Goal: Check status: Check status

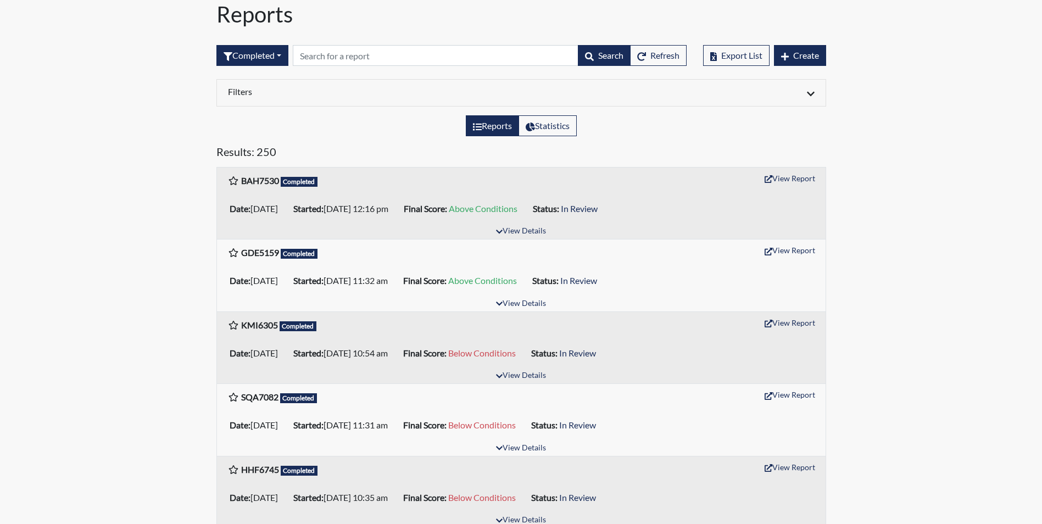
scroll to position [55, 0]
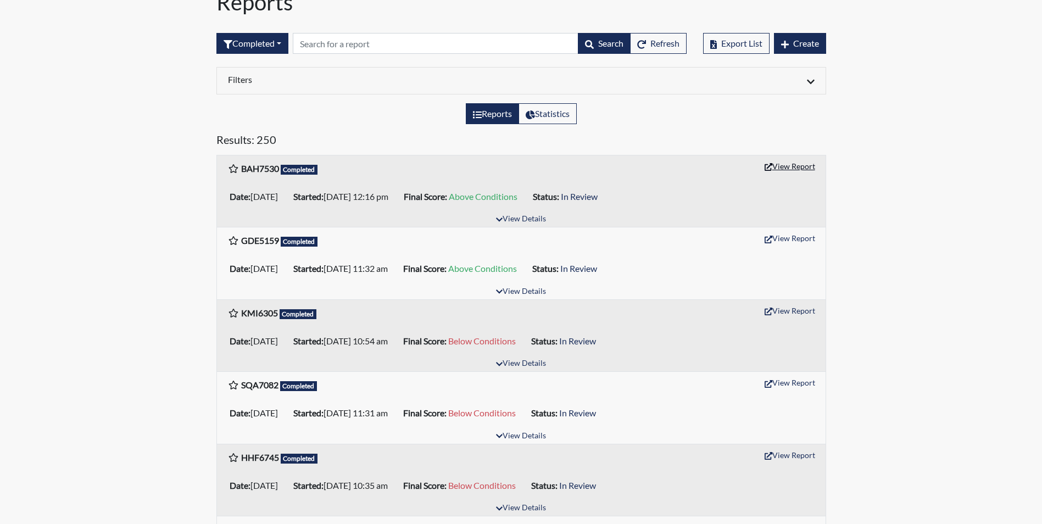
click at [798, 164] on button "View Report" at bounding box center [790, 166] width 60 height 17
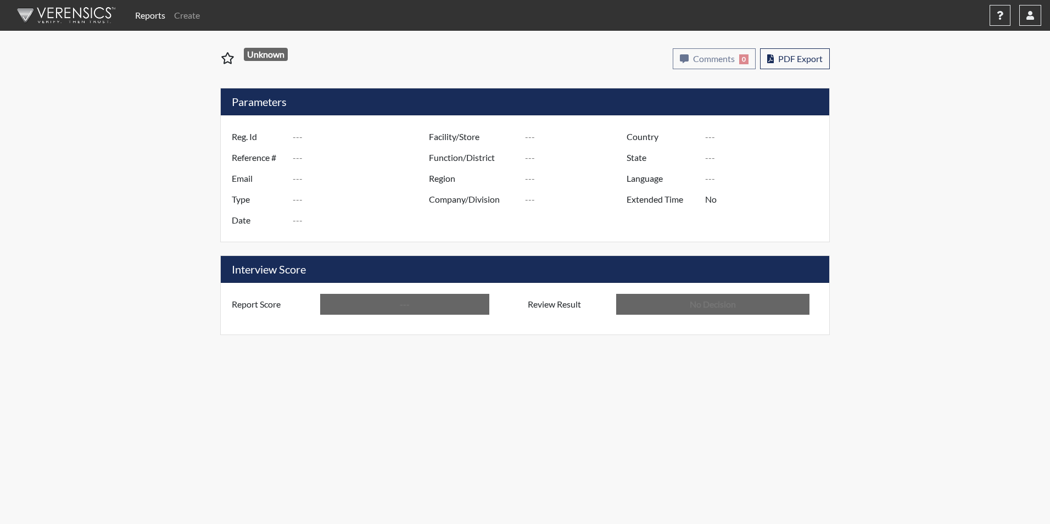
type input "BAH7530"
type input "50895"
type input "---"
type input "Corrections Pre-Employment"
type input "[DATE]"
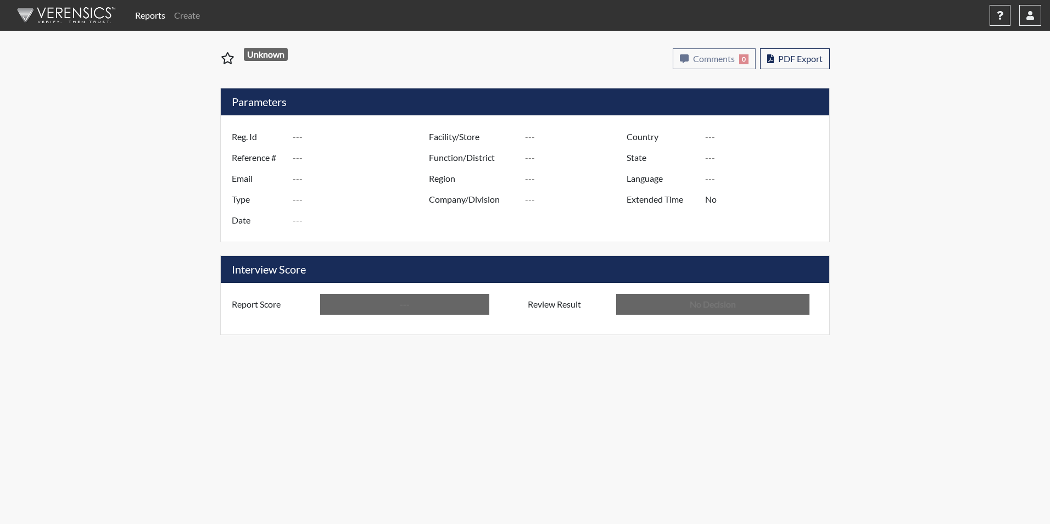
type input "[PERSON_NAME]"
type input "[GEOGRAPHIC_DATA]"
type input "[US_STATE]"
type input "English"
type input "Above Conditions"
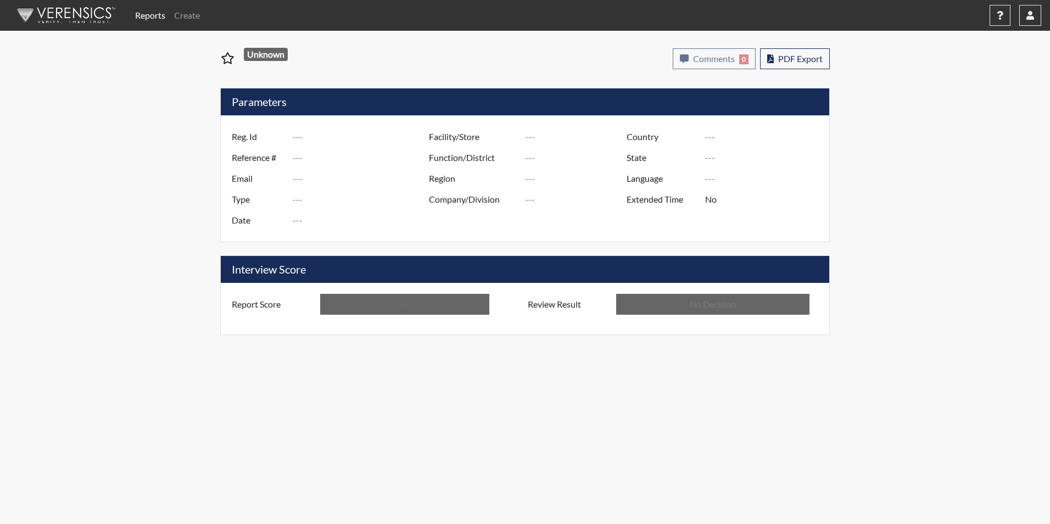
type input "In Review"
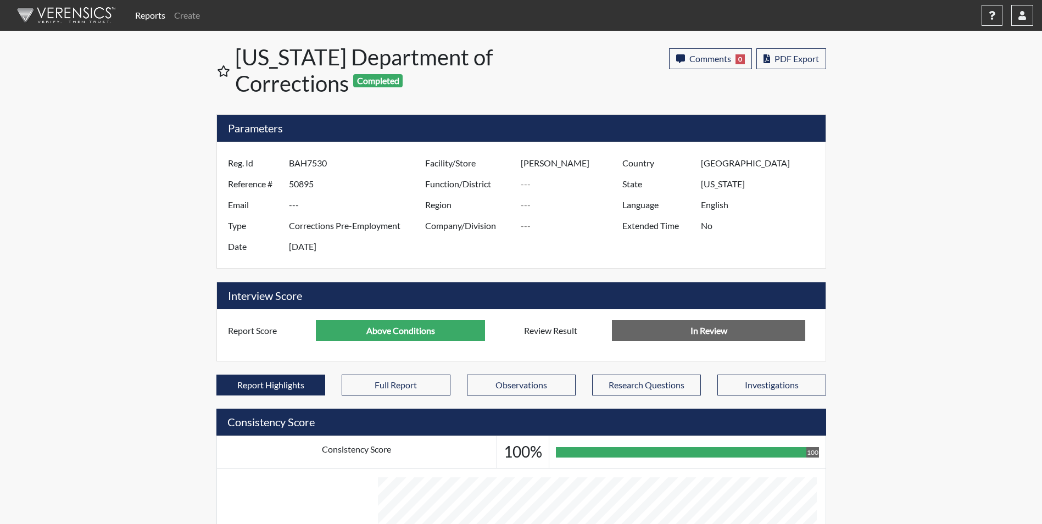
click at [153, 13] on link "Reports" at bounding box center [150, 15] width 39 height 22
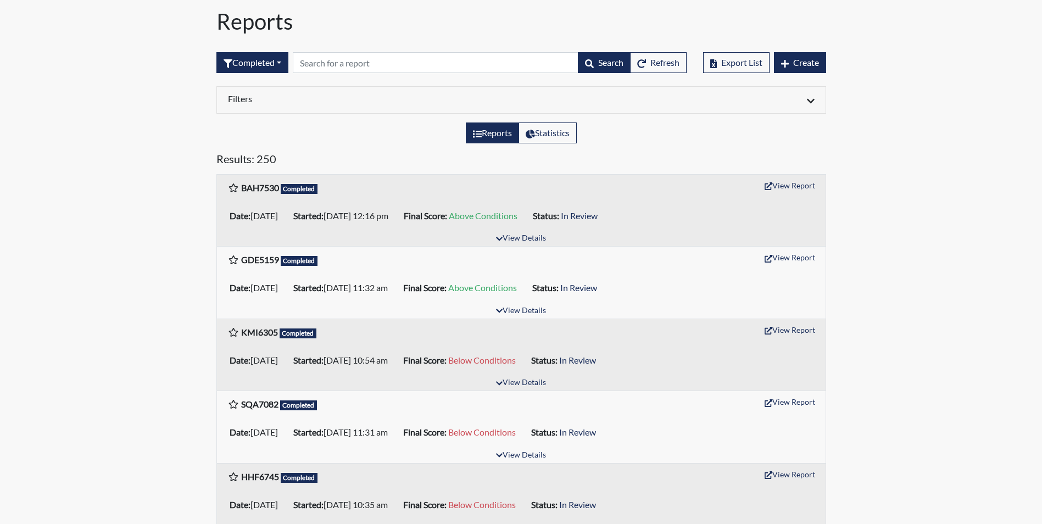
scroll to position [55, 0]
